Goal: Task Accomplishment & Management: Manage account settings

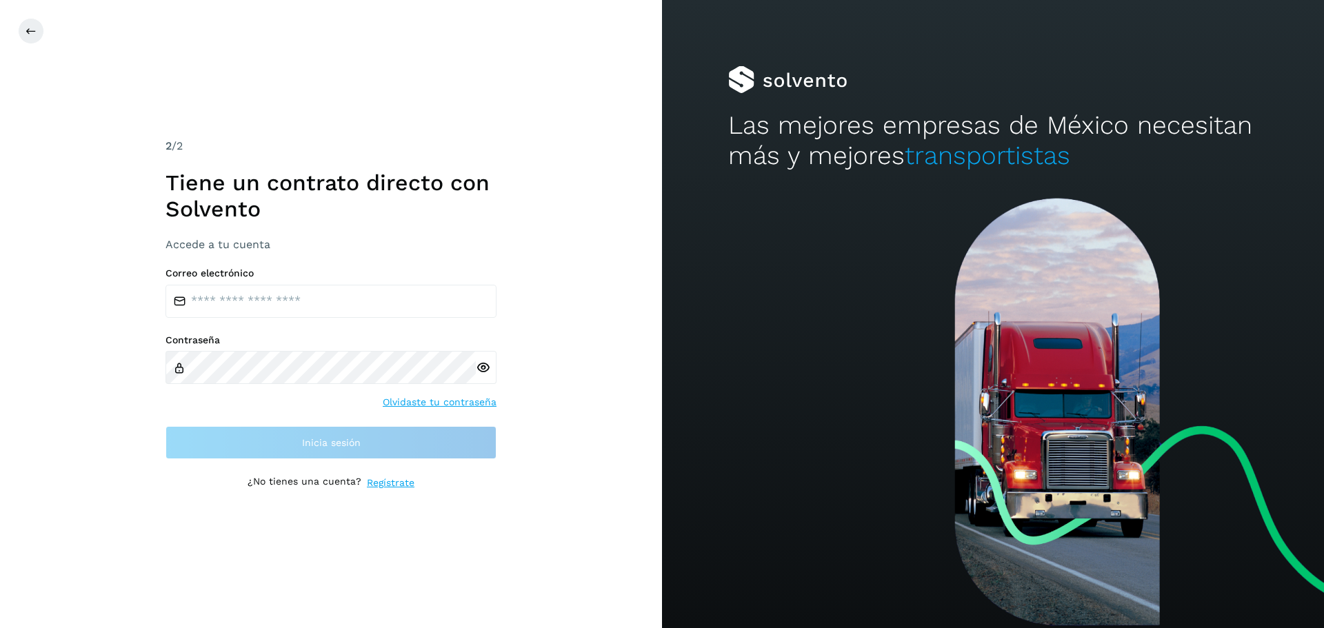
click at [335, 306] on input "email" at bounding box center [331, 301] width 331 height 33
type input "**********"
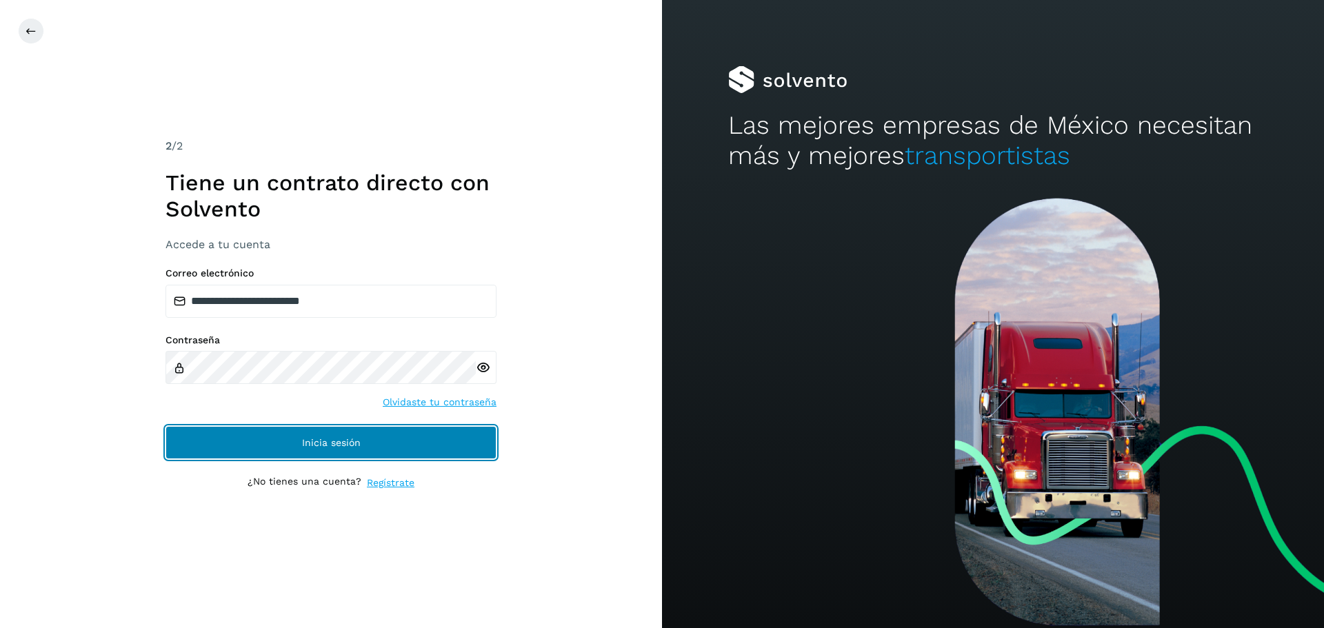
click at [328, 444] on span "Inicia sesión" at bounding box center [331, 443] width 59 height 10
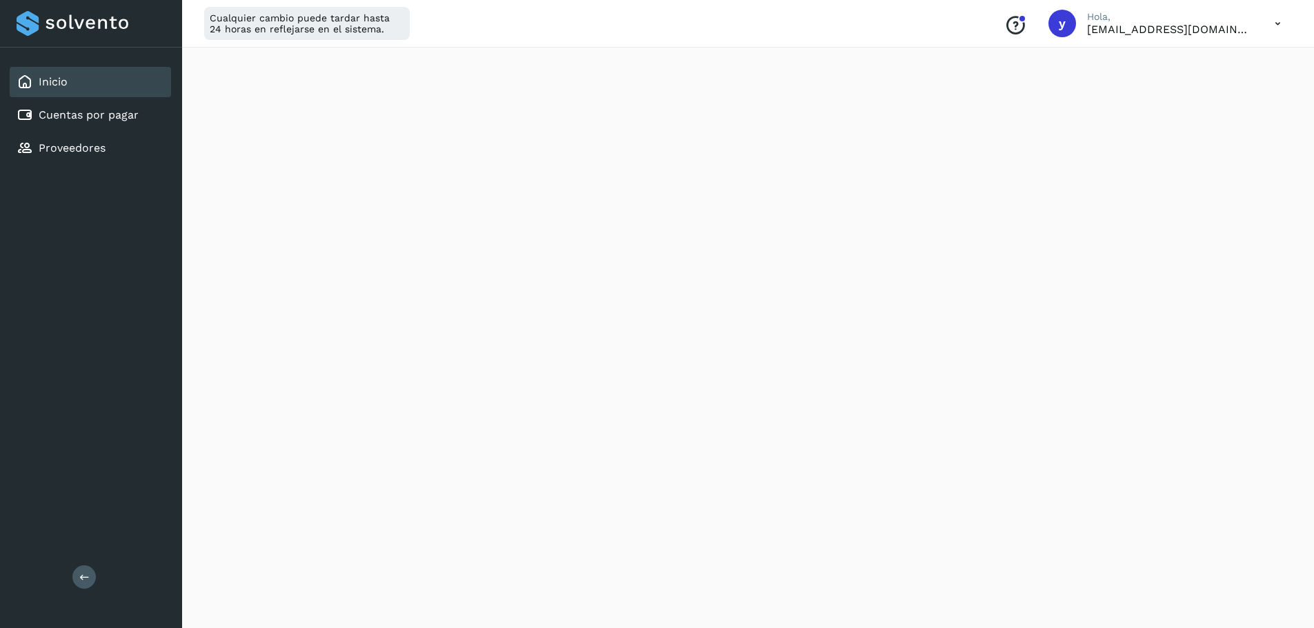
scroll to position [483, 0]
click at [117, 114] on link "Cuentas por pagar" at bounding box center [89, 114] width 100 height 13
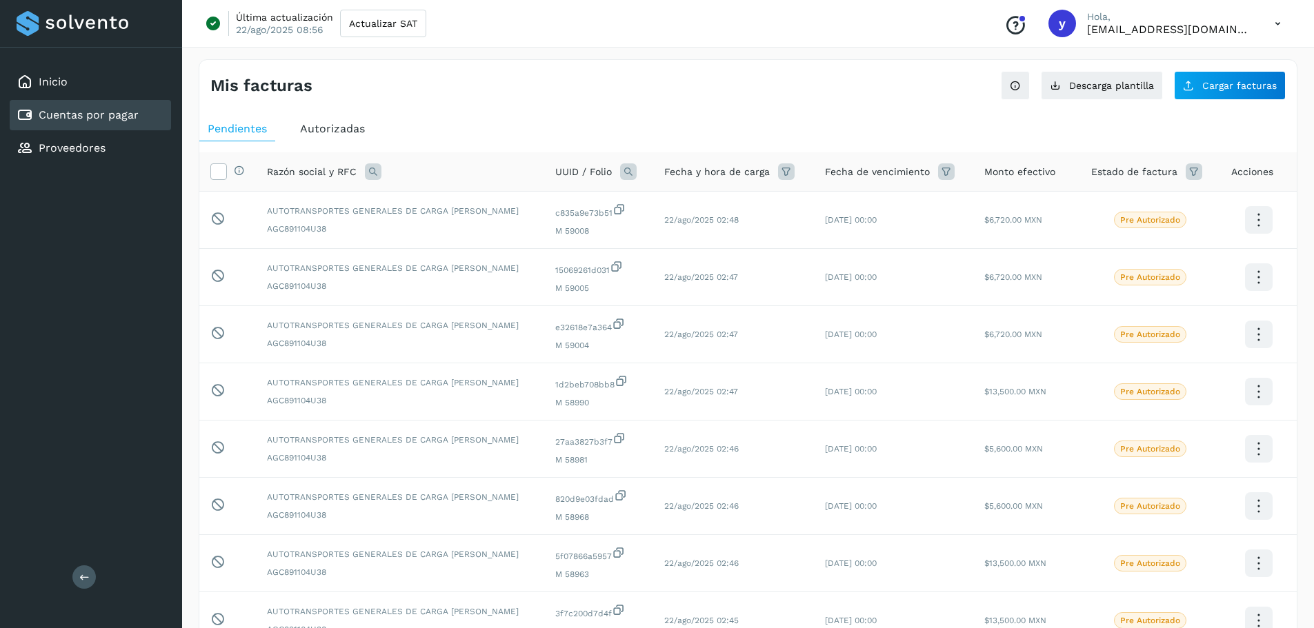
click at [330, 120] on div "Autorizadas" at bounding box center [332, 129] width 81 height 25
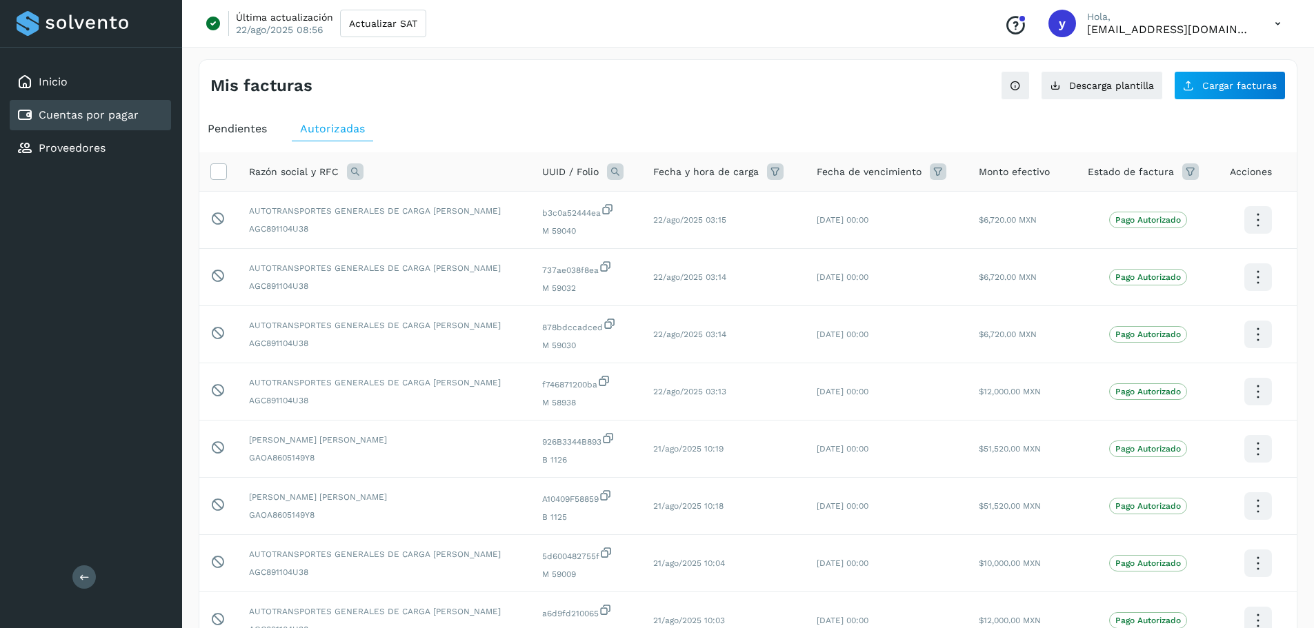
click at [238, 137] on div "Pendientes" at bounding box center [237, 129] width 76 height 25
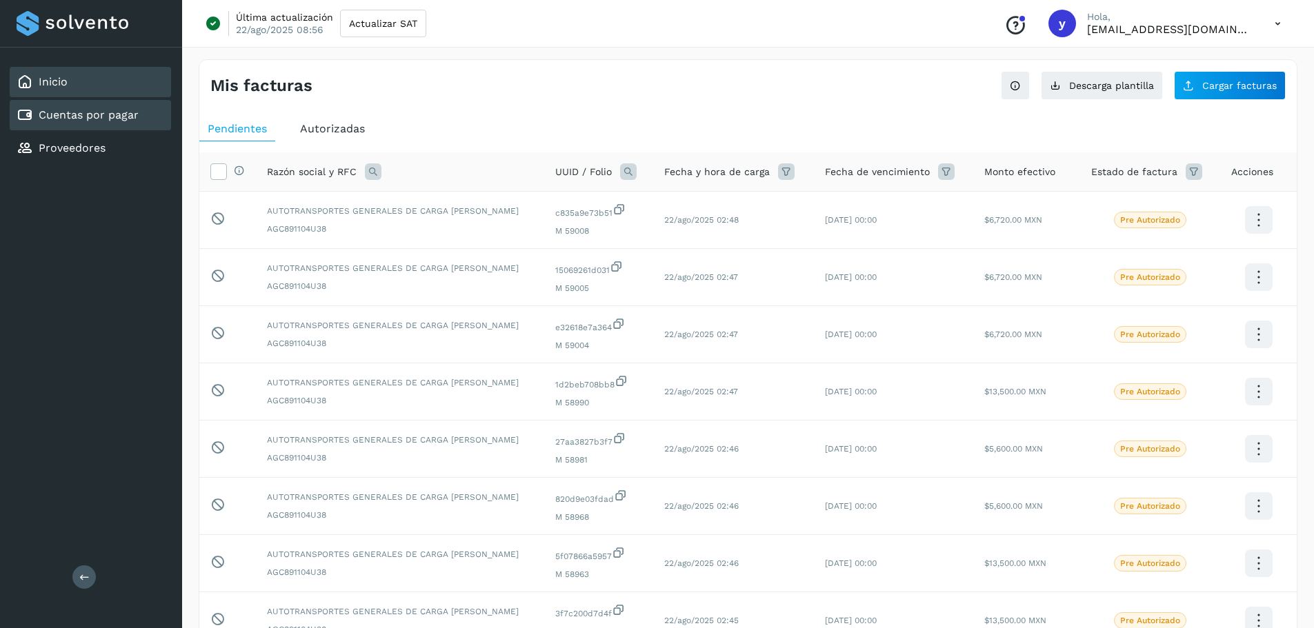
click at [93, 77] on div "Inicio" at bounding box center [90, 82] width 161 height 30
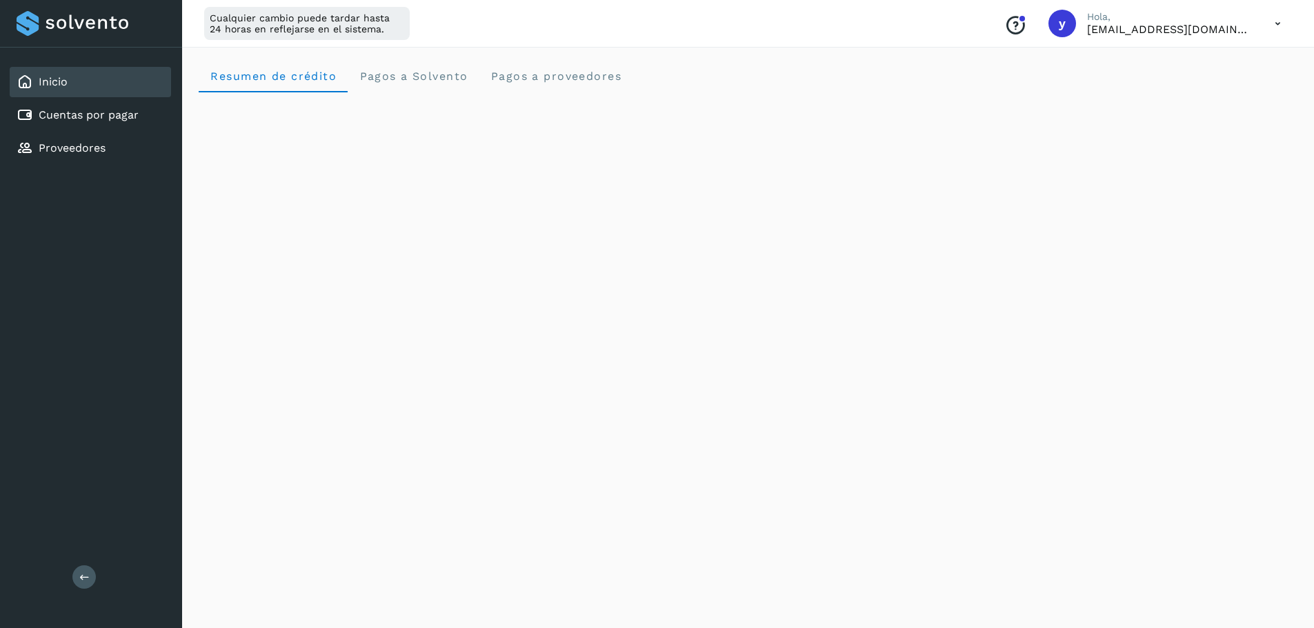
click at [108, 93] on div "Inicio" at bounding box center [90, 82] width 161 height 30
click at [92, 122] on div "Cuentas por pagar" at bounding box center [78, 115] width 122 height 17
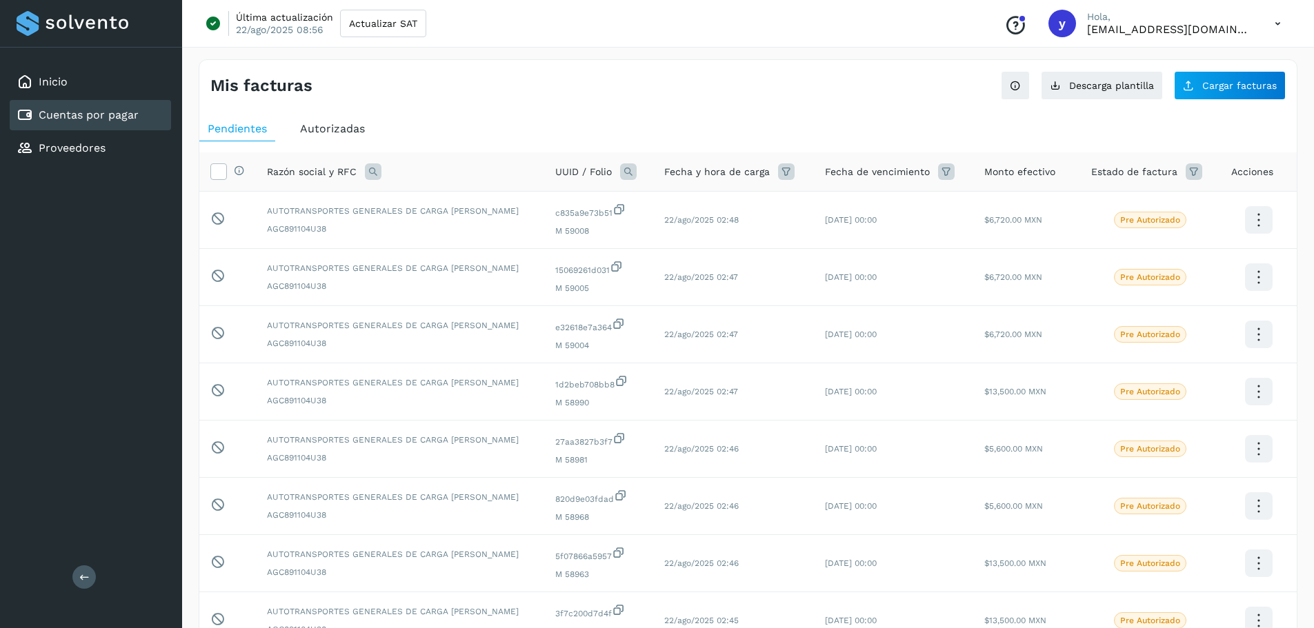
click at [117, 123] on div "Cuentas por pagar" at bounding box center [90, 115] width 161 height 30
click at [102, 86] on div "Inicio" at bounding box center [90, 82] width 161 height 30
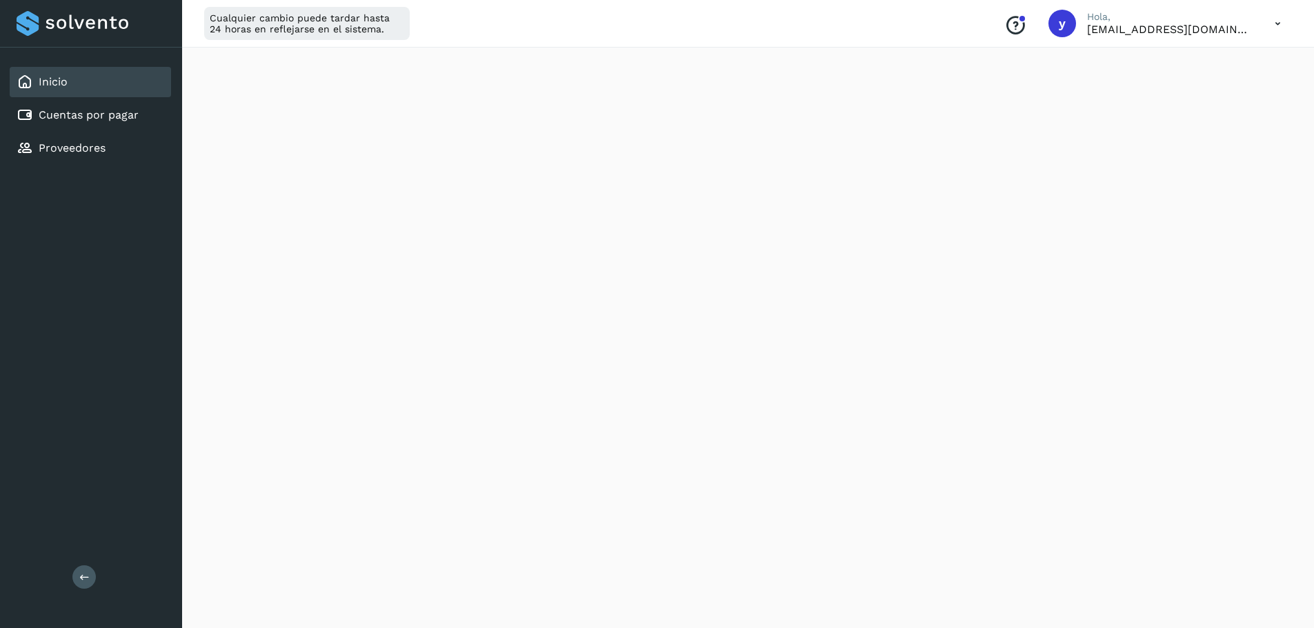
scroll to position [276, 0]
click at [1249, 34] on p "[EMAIL_ADDRESS][DOMAIN_NAME]" at bounding box center [1170, 29] width 166 height 13
click at [1272, 26] on icon at bounding box center [1278, 24] width 28 height 28
click at [1226, 91] on div "Cerrar sesión" at bounding box center [1209, 89] width 164 height 26
